Goal: Task Accomplishment & Management: Manage account settings

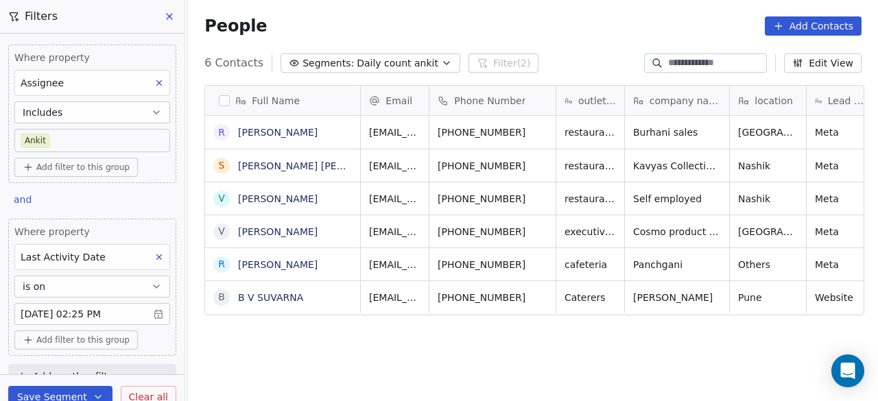
scroll to position [342, 682]
click at [357, 329] on div "Full Name R Rashida Sadriwala S Sandeep Pundlik Chaudhari V Vikas Chandwadkar V…" at bounding box center [533, 250] width 690 height 353
click at [413, 23] on div "People Add Contacts" at bounding box center [532, 25] width 657 height 19
click at [333, 19] on div "People Add Contacts" at bounding box center [532, 25] width 657 height 19
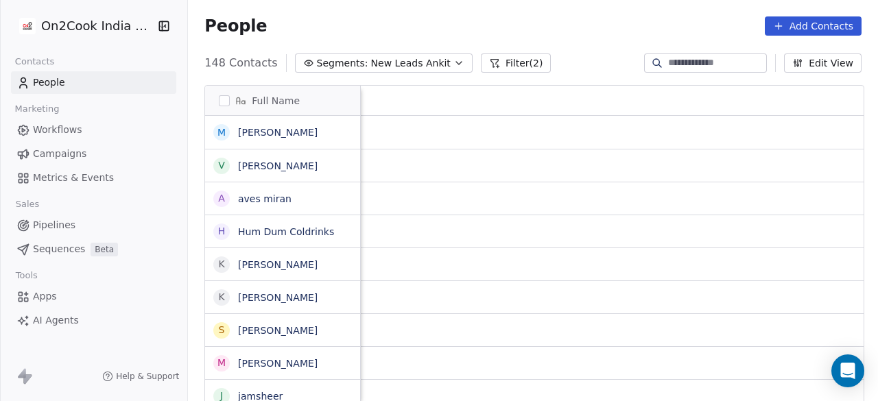
scroll to position [342, 682]
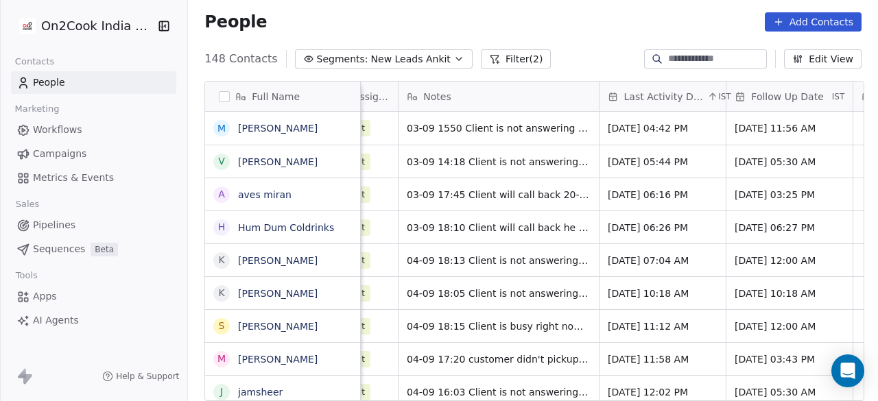
click at [403, 19] on div "People Add Contacts" at bounding box center [532, 21] width 657 height 19
